Goal: Book appointment/travel/reservation

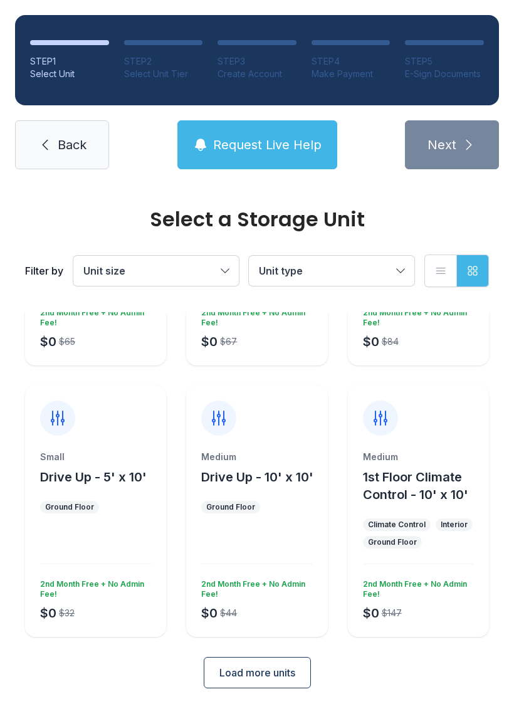
scroll to position [199, 0]
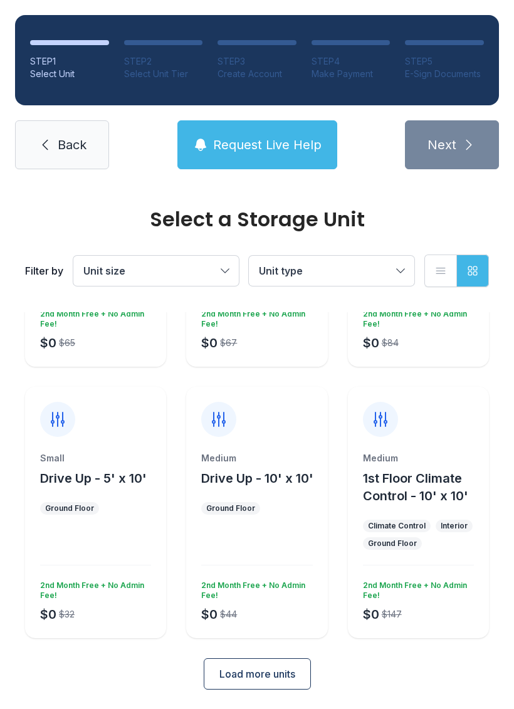
click at [235, 269] on button "Unit size" at bounding box center [155, 271] width 165 height 30
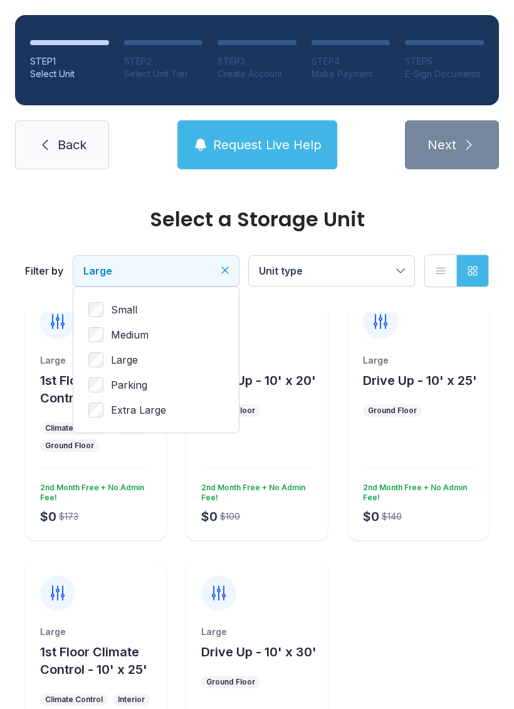
scroll to position [28, 0]
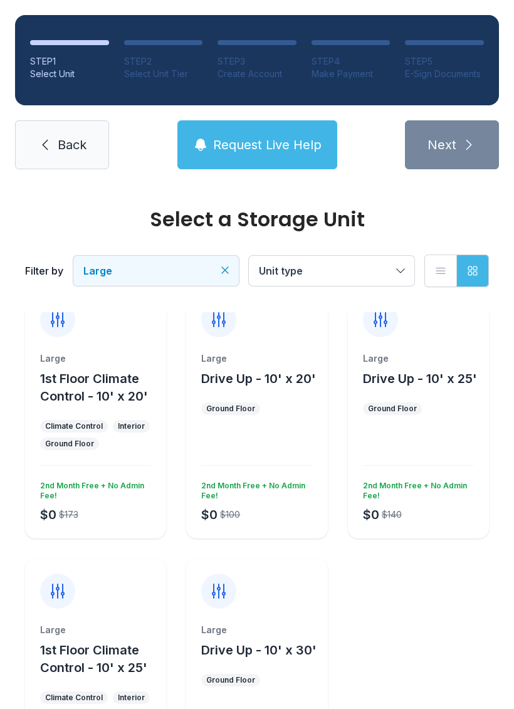
click at [446, 439] on div at bounding box center [418, 448] width 111 height 36
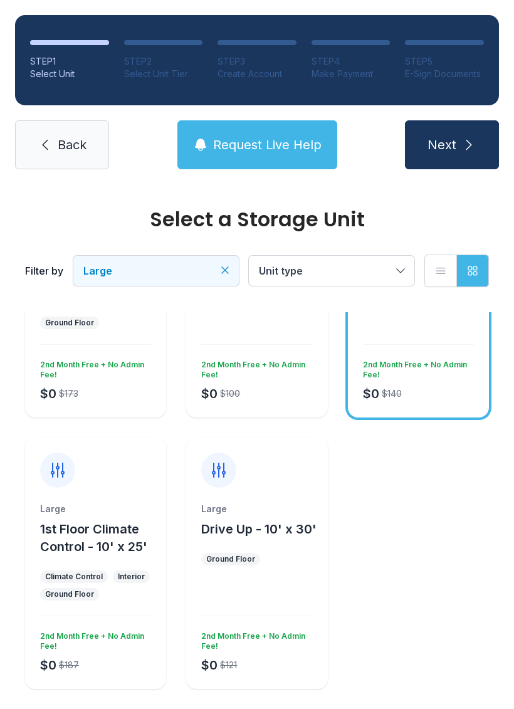
scroll to position [148, 0]
click at [215, 537] on button "Drive Up - 10' x 30'" at bounding box center [258, 530] width 115 height 18
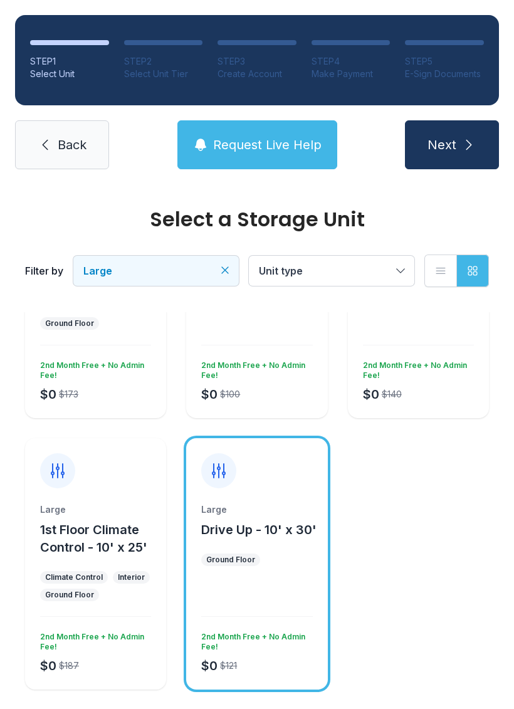
click at [229, 513] on div "Large" at bounding box center [256, 509] width 111 height 13
click at [236, 480] on div at bounding box center [256, 463] width 141 height 50
click at [244, 149] on span "Request Live Help" at bounding box center [267, 145] width 108 height 18
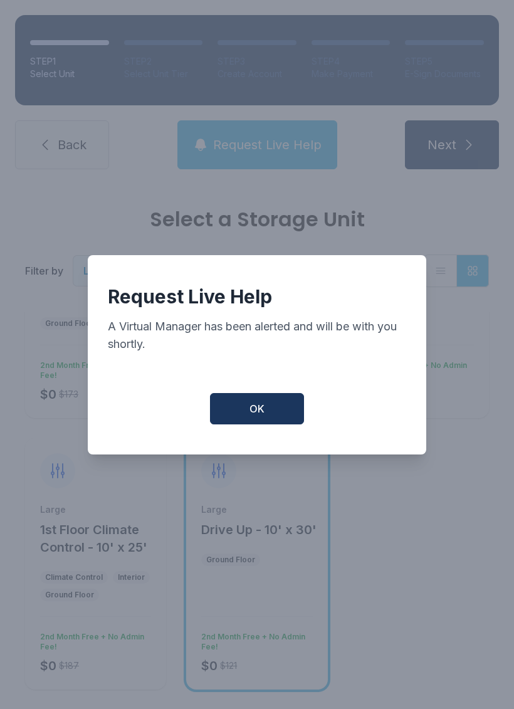
click at [268, 402] on button "OK" at bounding box center [257, 408] width 94 height 31
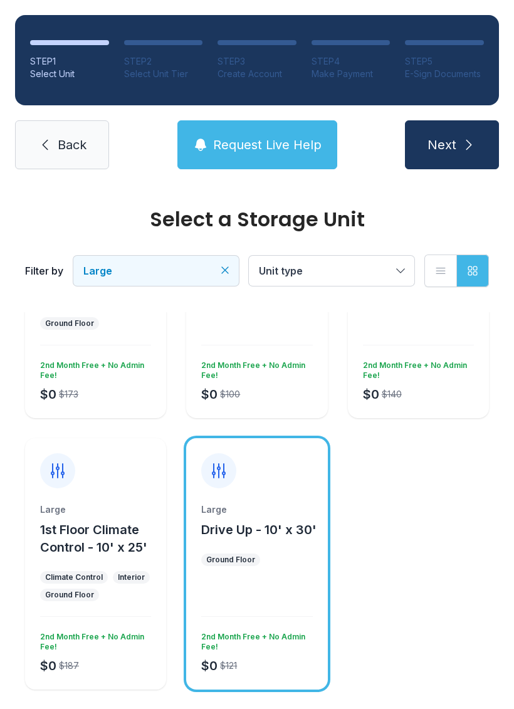
click at [394, 263] on button "Unit type" at bounding box center [331, 271] width 165 height 30
click at [305, 347] on span "Drive Up" at bounding box center [307, 349] width 43 height 15
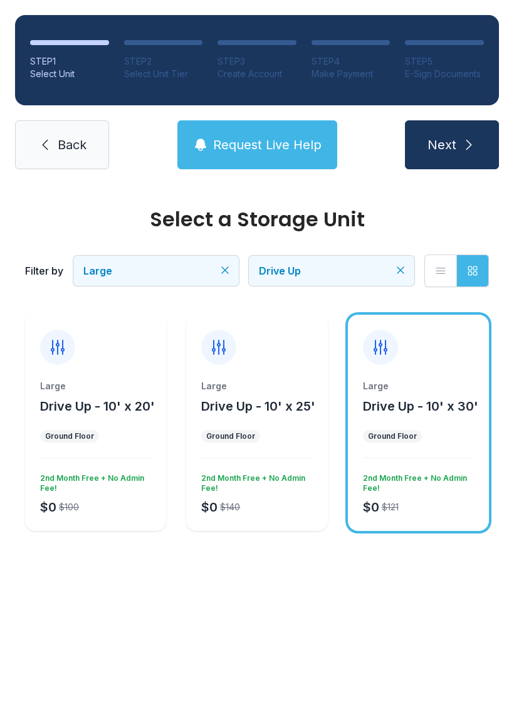
click at [389, 352] on icon at bounding box center [380, 347] width 20 height 20
click at [372, 412] on span "Drive Up - 10' x 30'" at bounding box center [420, 406] width 115 height 15
click at [408, 377] on div "Large Drive Up - 10' x 30' Ground Floor $0 $121 2nd Month Free + No Admin Fee!" at bounding box center [418, 423] width 141 height 216
click at [389, 365] on div "Large Drive Up - 10' x 30' Ground Floor $0 $121 2nd Month Free + No Admin Fee!" at bounding box center [418, 423] width 141 height 216
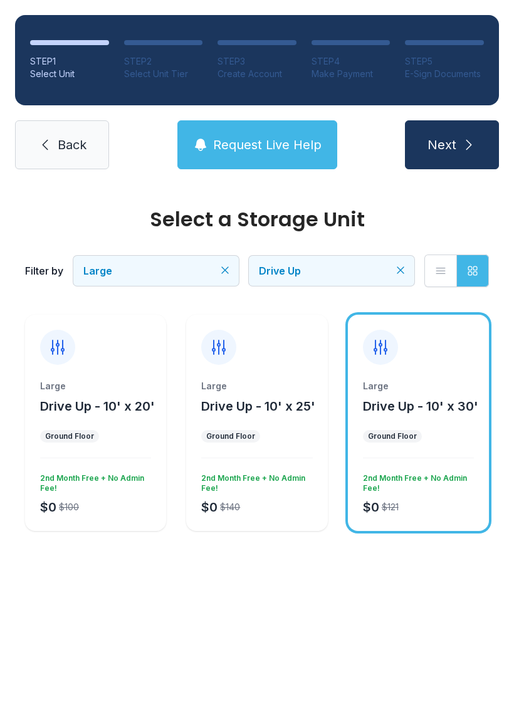
click at [425, 425] on div "Large Drive Up - 10' x 30' Ground Floor $0 $121 2nd Month Free + No Admin Fee!" at bounding box center [418, 455] width 141 height 151
click at [466, 139] on icon "submit" at bounding box center [468, 144] width 15 height 15
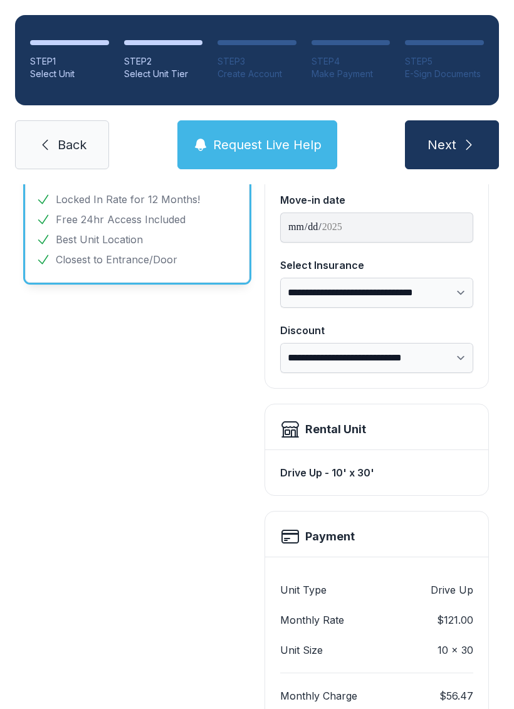
scroll to position [124, 0]
click at [471, 284] on select "**********" at bounding box center [376, 292] width 193 height 30
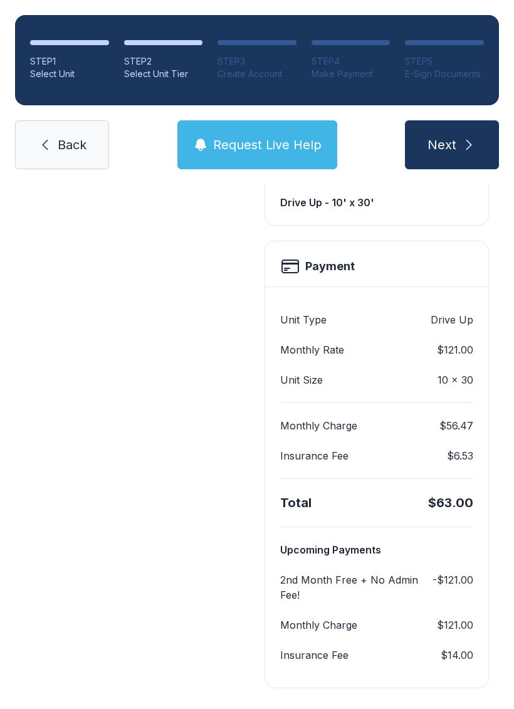
scroll to position [392, 0]
